Goal: Check status: Check status

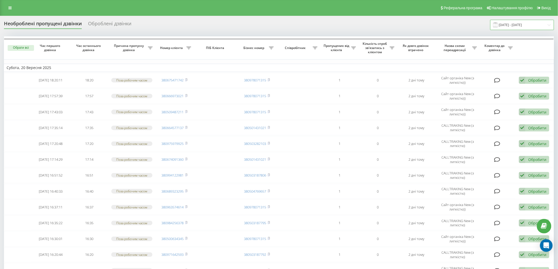
click at [519, 24] on input "[DATE] - [DATE]" at bounding box center [522, 25] width 64 height 10
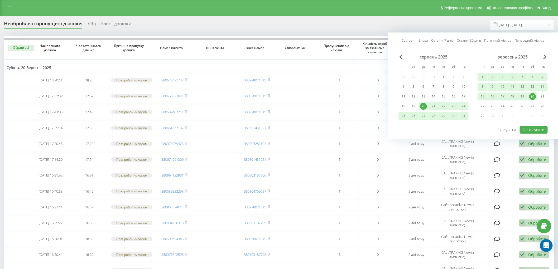
click at [533, 97] on div "20" at bounding box center [532, 96] width 7 height 7
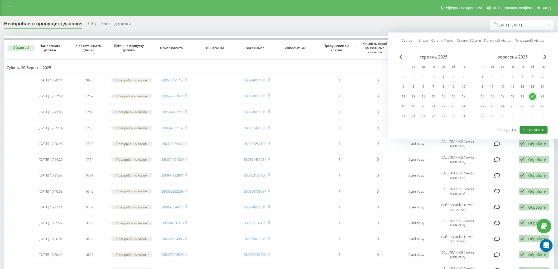
click at [526, 132] on button "Застосувати" at bounding box center [534, 130] width 28 height 8
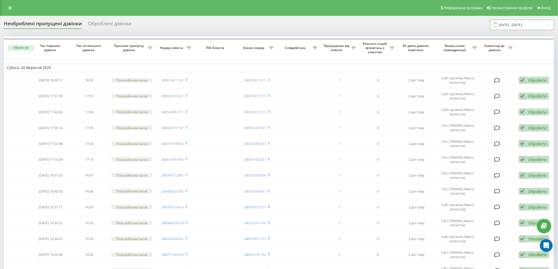
click at [516, 25] on input "20.09.2025 - 20.09.2025" at bounding box center [522, 25] width 64 height 10
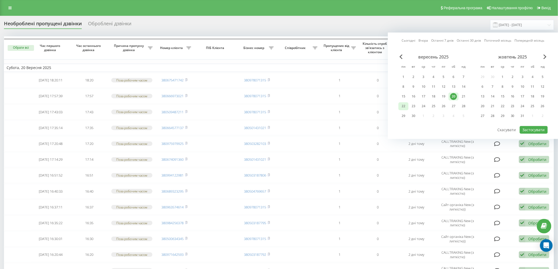
click at [405, 103] on div "22" at bounding box center [403, 106] width 7 height 7
click at [455, 96] on div "20" at bounding box center [453, 96] width 7 height 7
click at [528, 126] on button "Застосувати" at bounding box center [534, 130] width 28 height 8
type input "20.09.2025 - 22.09.2025"
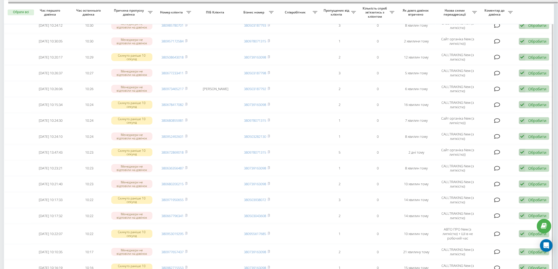
scroll to position [54, 0]
